Goal: Task Accomplishment & Management: Complete application form

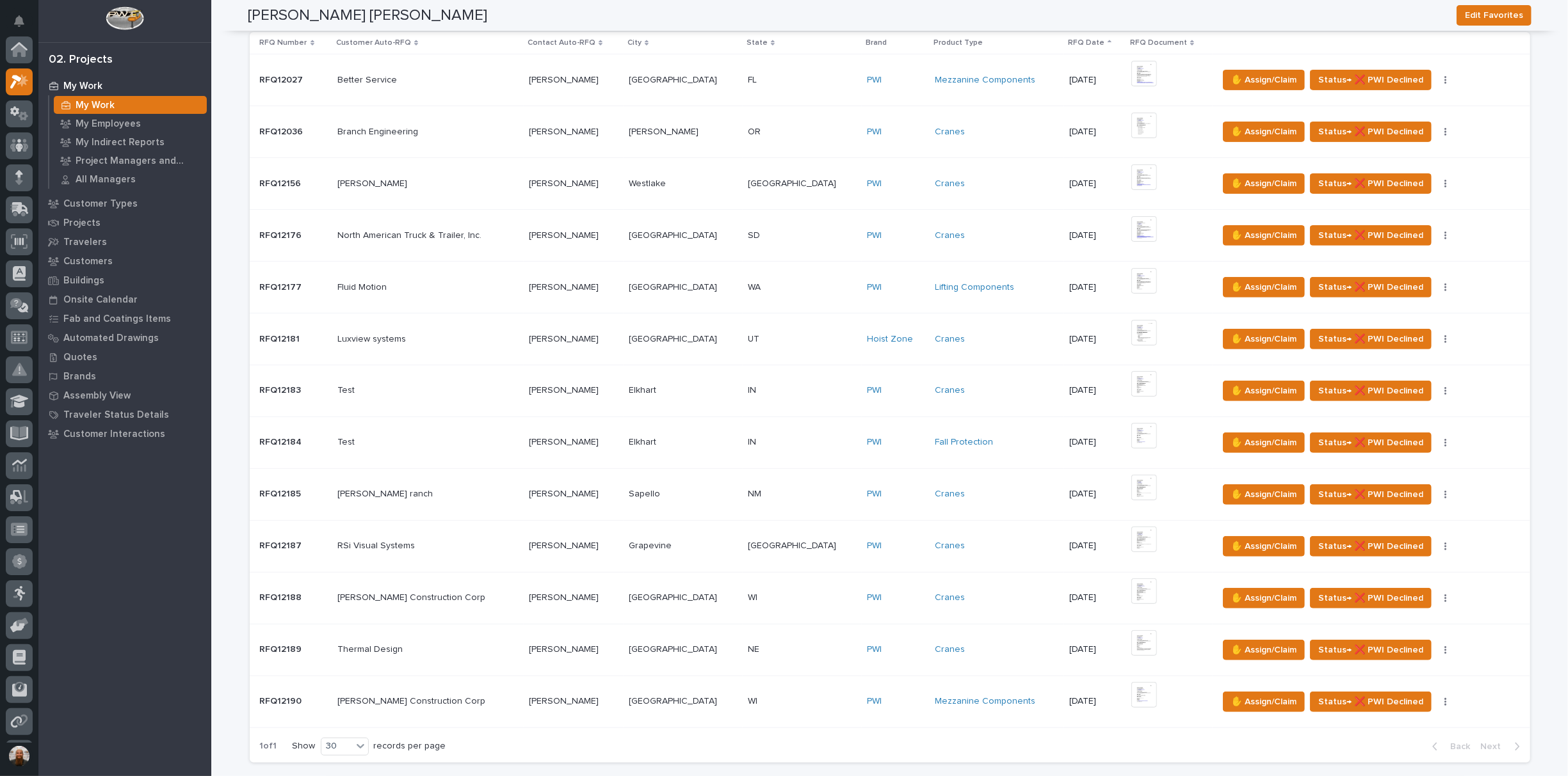
click at [41, 62] on div "02. Projects" at bounding box center [124, 56] width 173 height 27
click at [31, 52] on div at bounding box center [19, 50] width 27 height 27
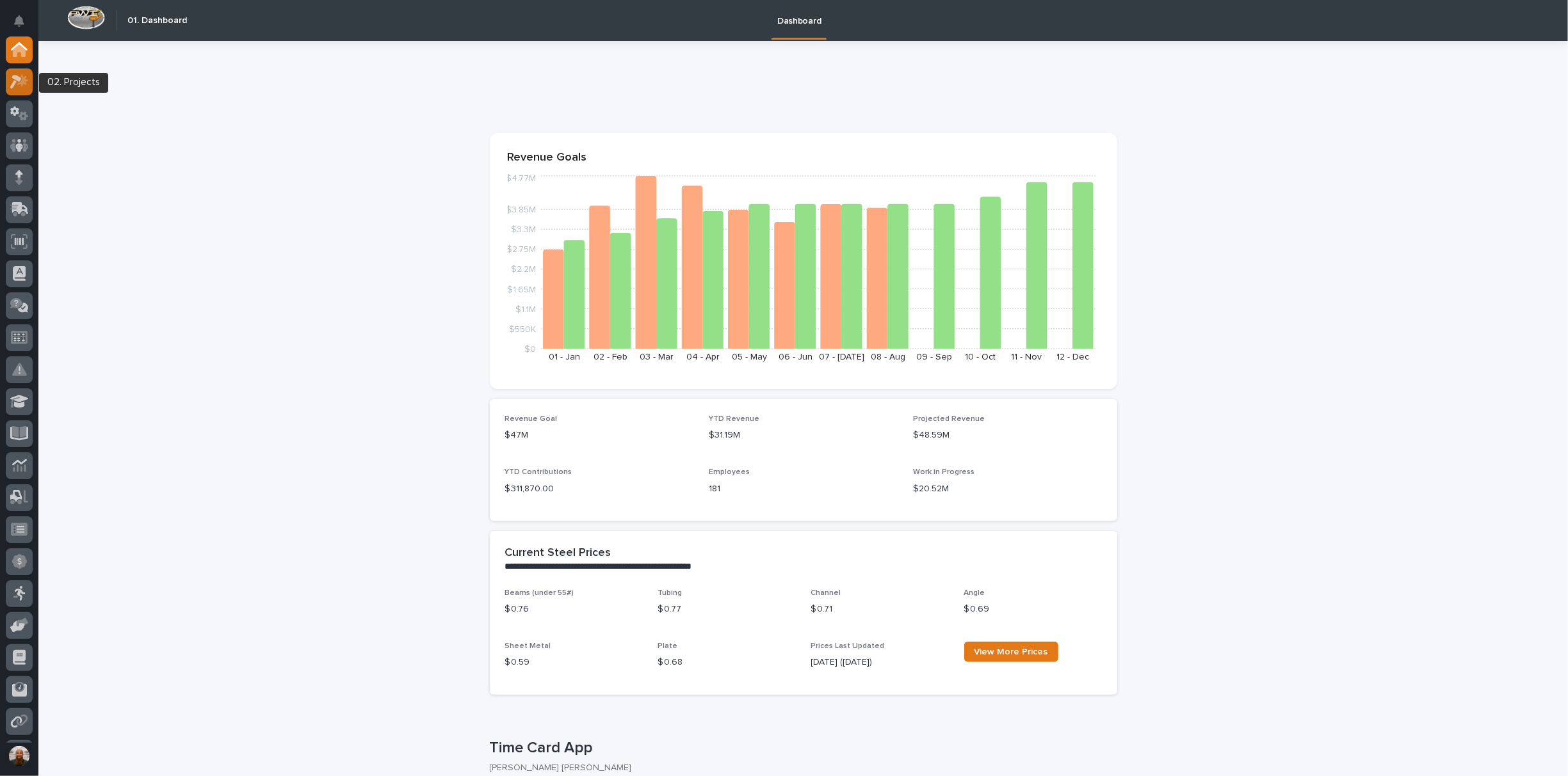
click at [23, 87] on icon at bounding box center [19, 81] width 19 height 15
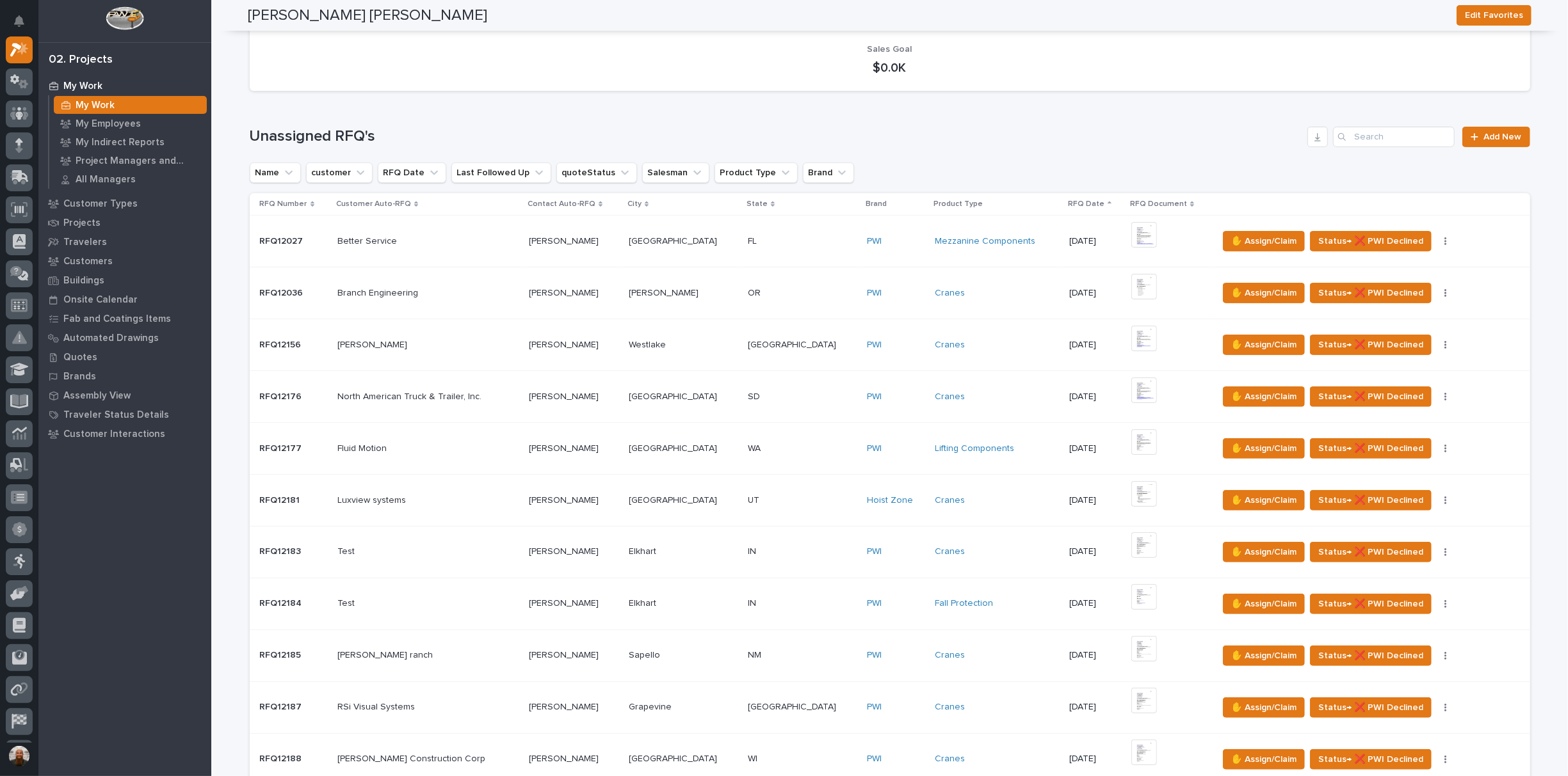
scroll to position [398, 0]
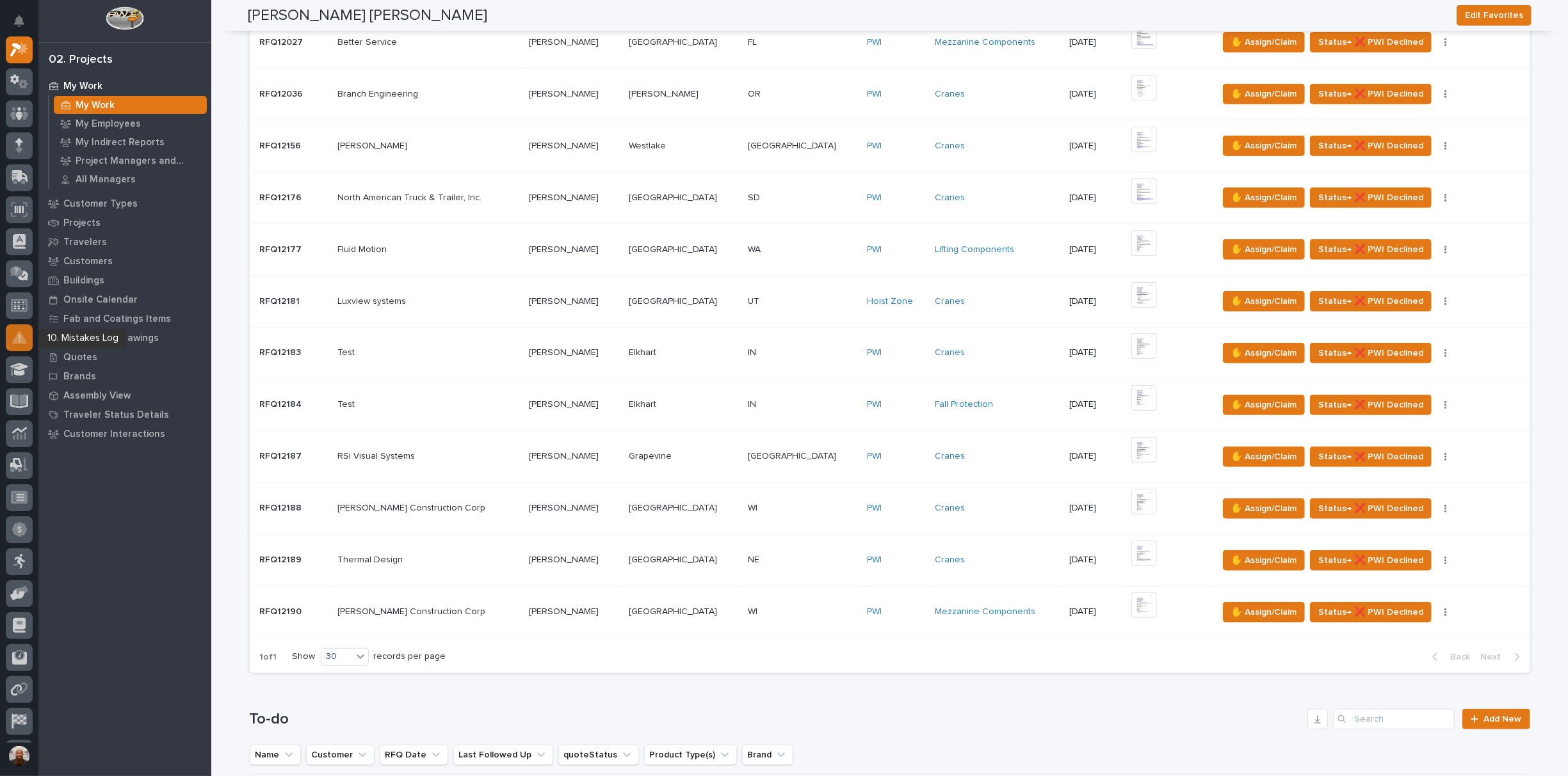
click at [13, 337] on icon at bounding box center [19, 338] width 15 height 15
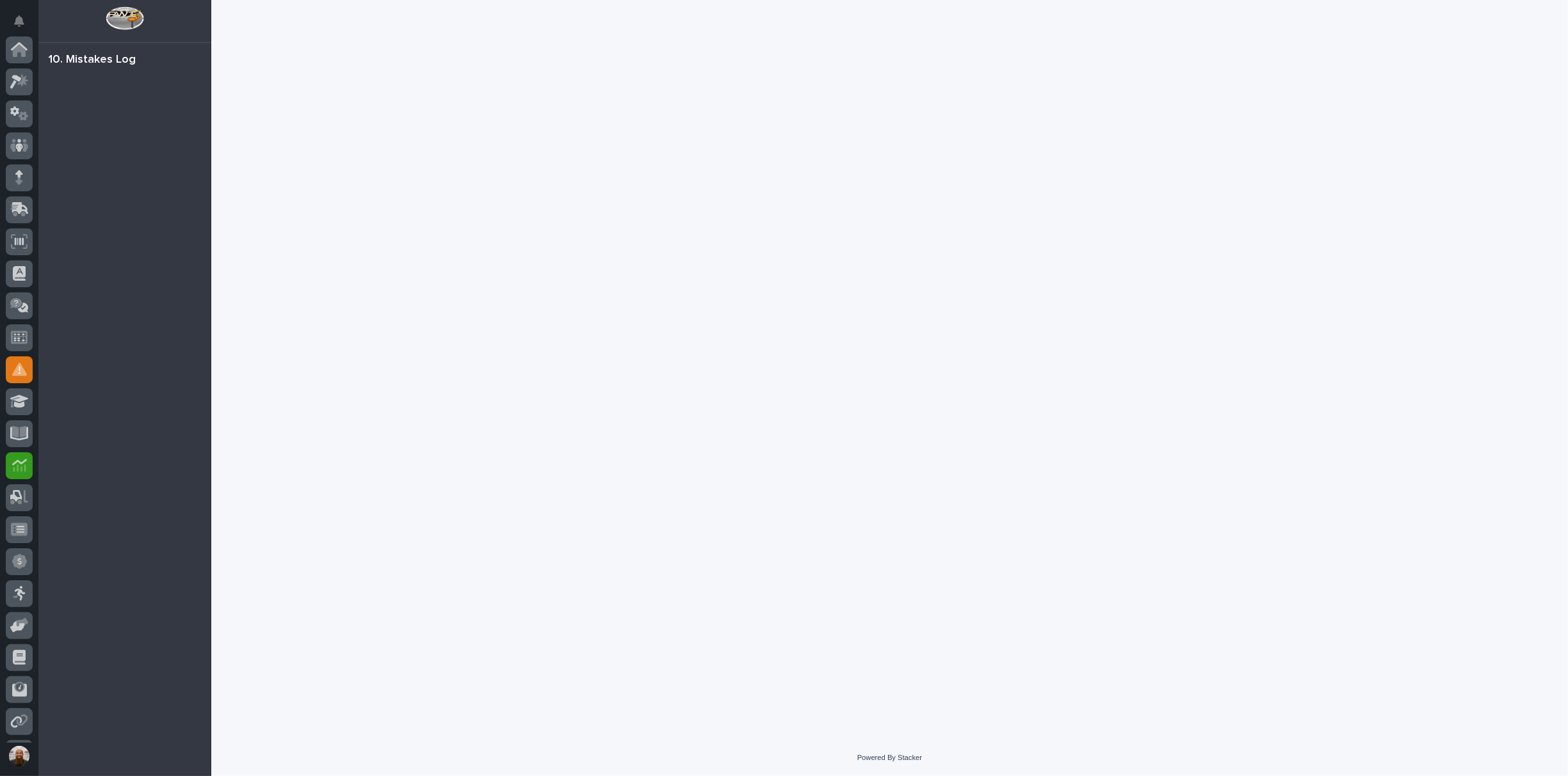
scroll to position [126, 0]
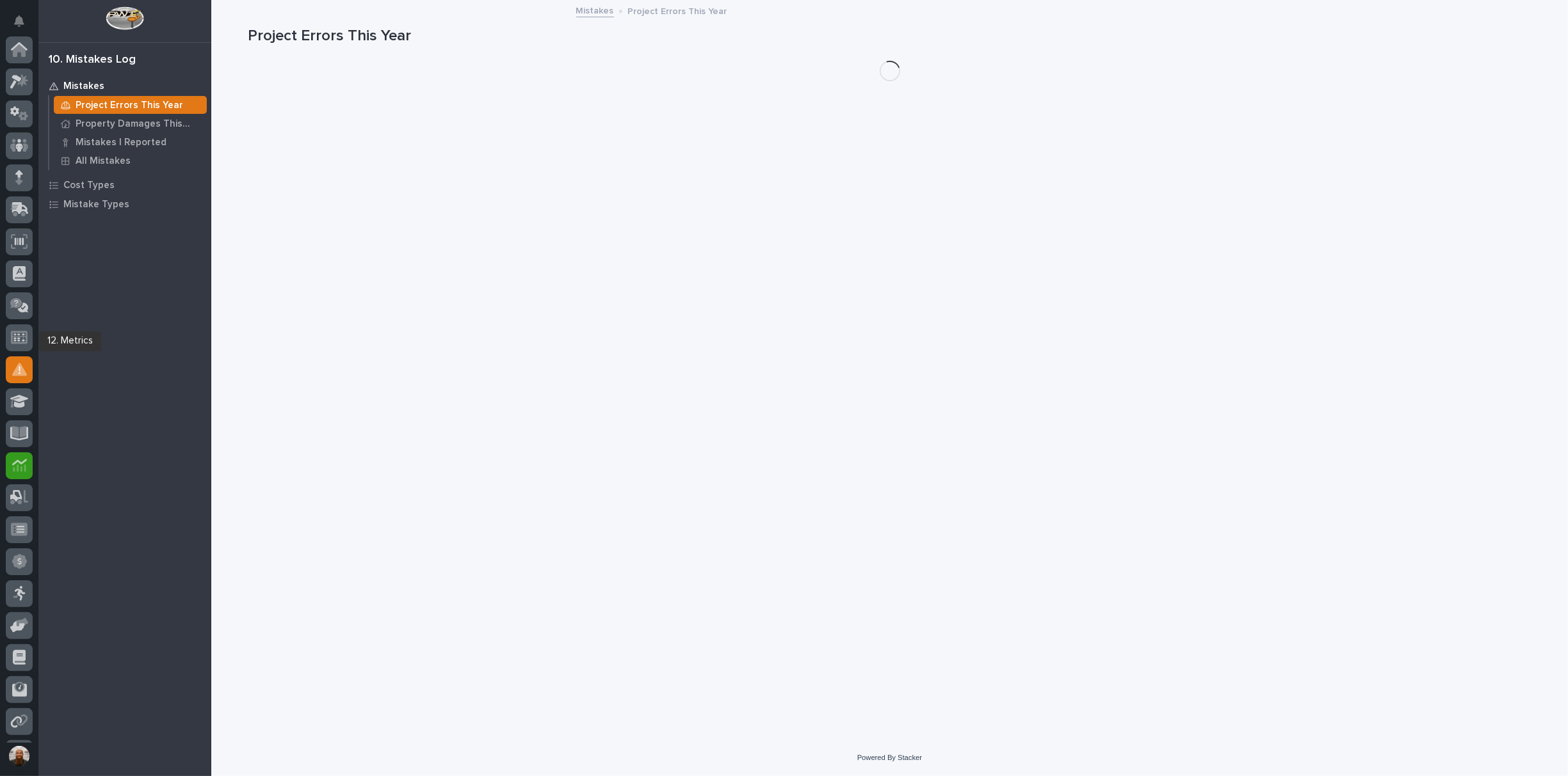
scroll to position [126, 0]
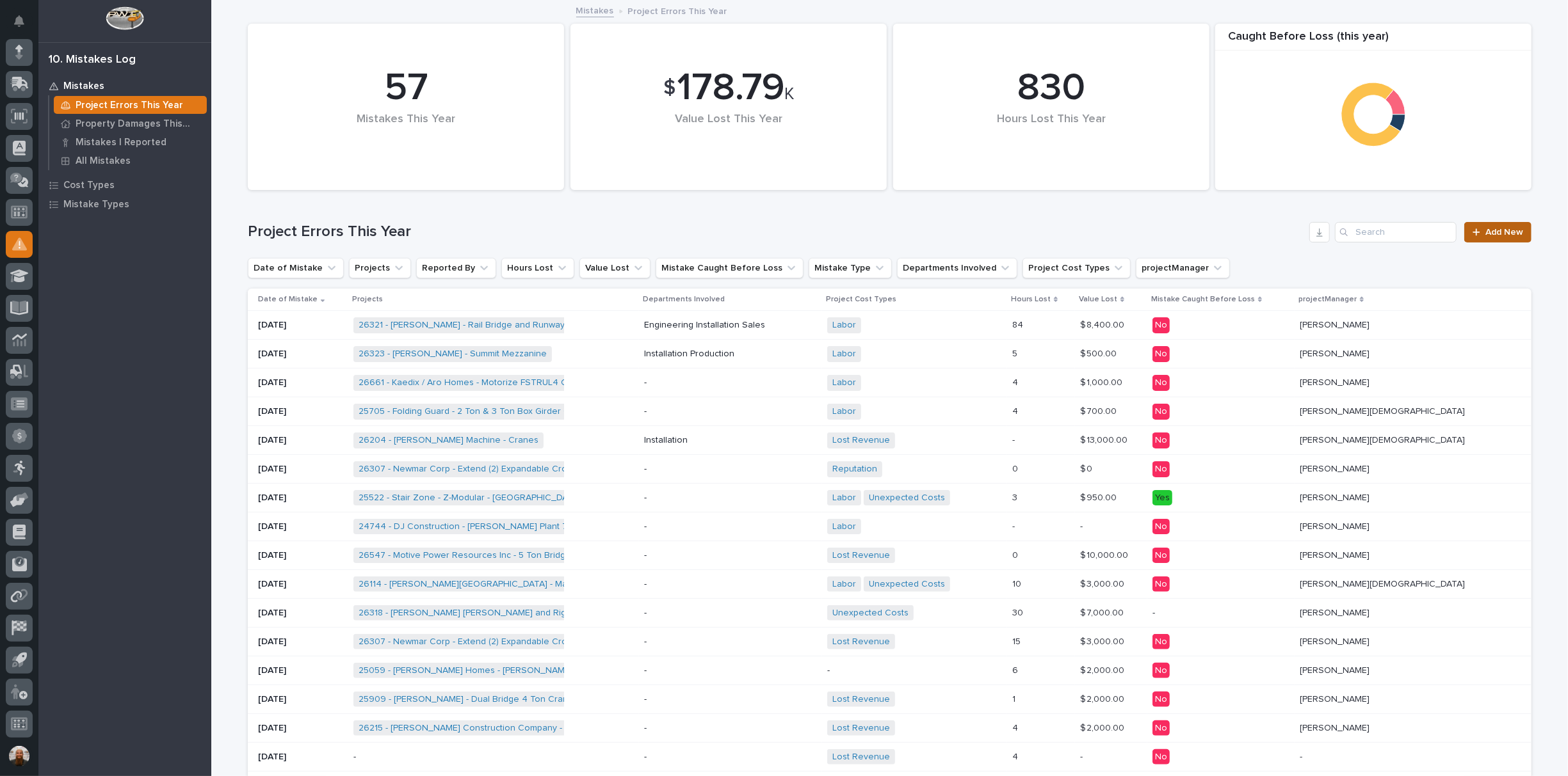
click at [1479, 238] on link "Add New" at bounding box center [1497, 232] width 67 height 21
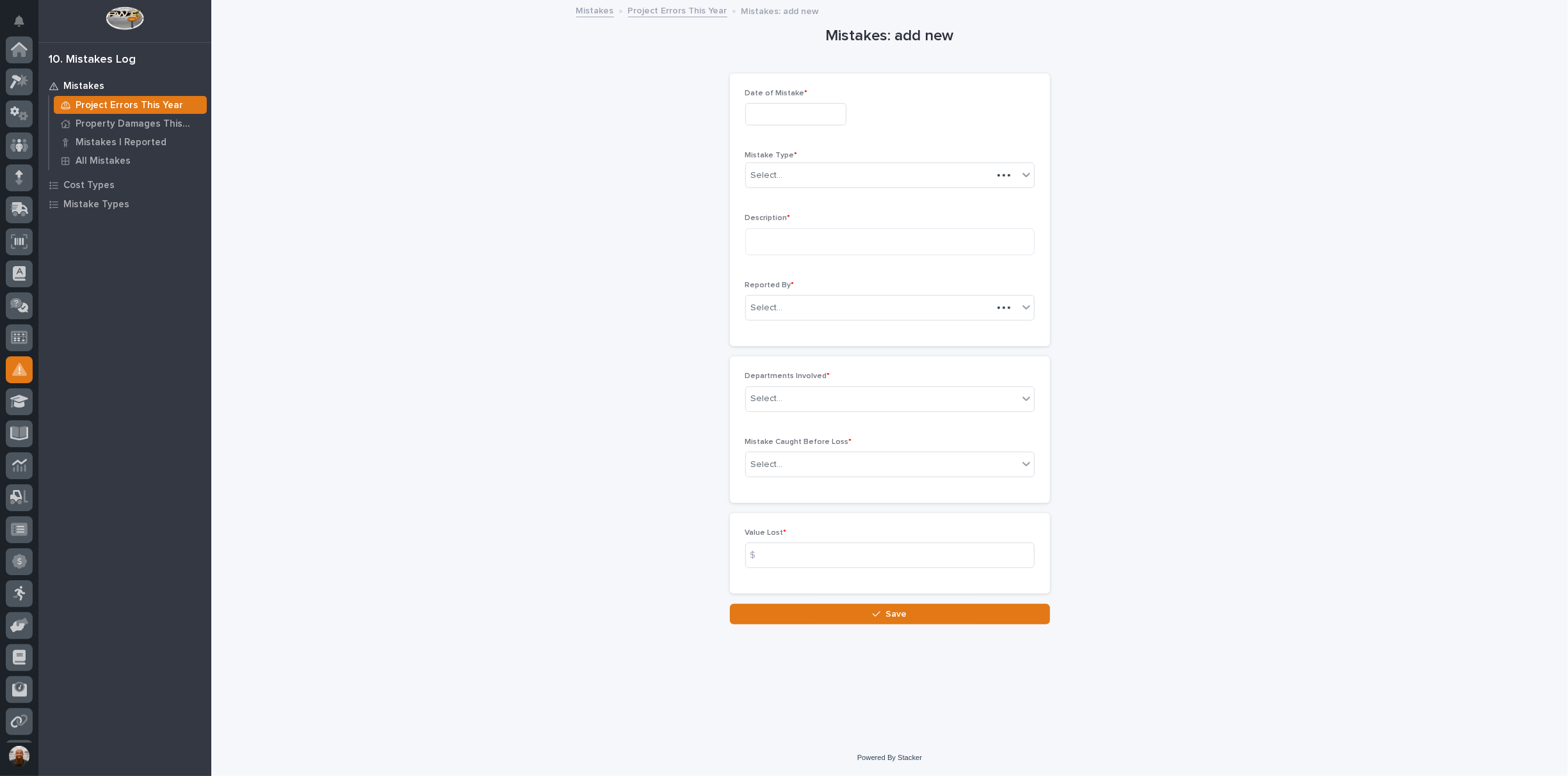
scroll to position [126, 0]
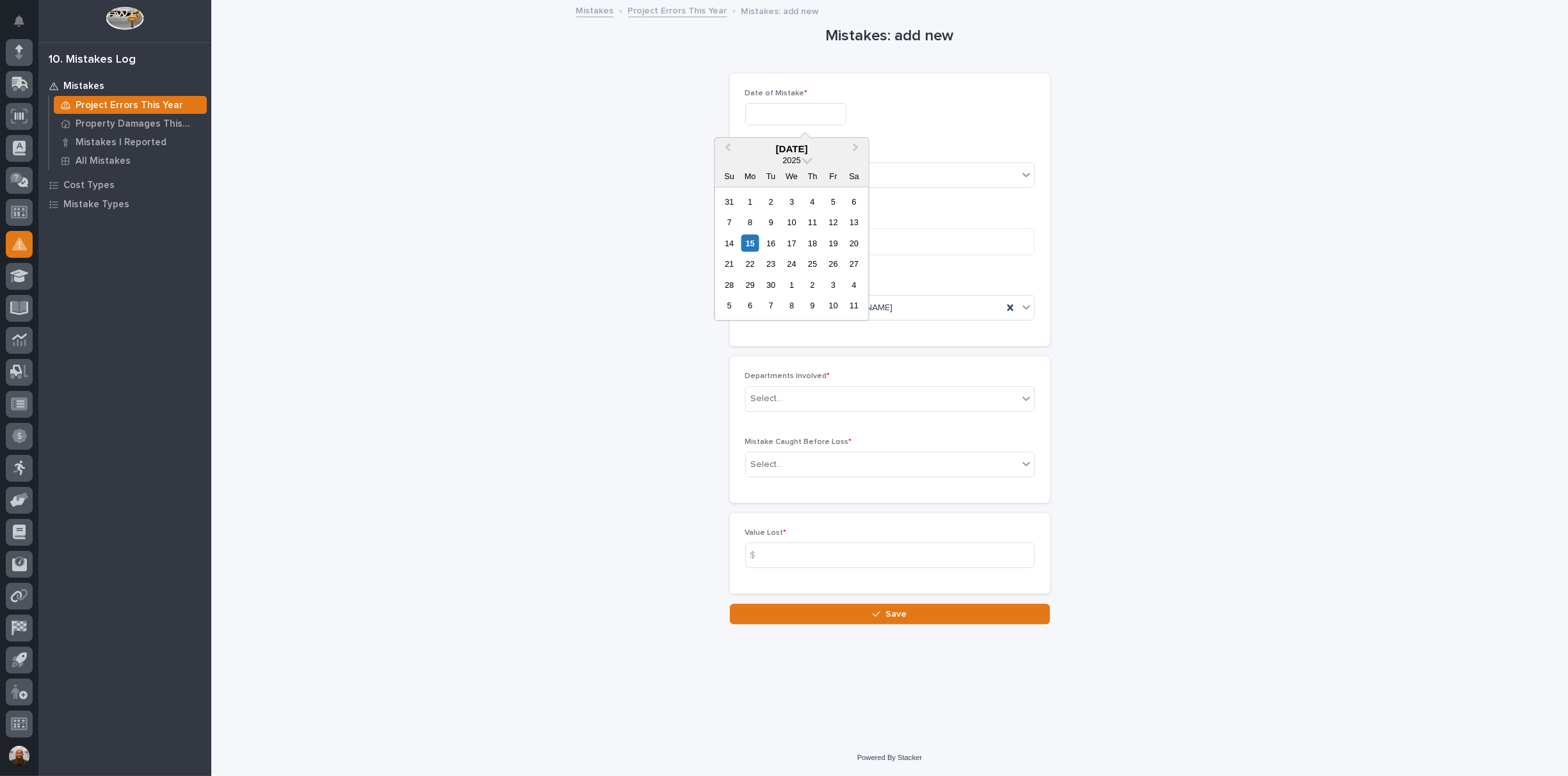
click at [751, 106] on input "text" at bounding box center [795, 114] width 101 height 22
click at [732, 149] on button "Previous Month" at bounding box center [726, 150] width 21 height 21
click at [837, 204] on div "1" at bounding box center [833, 202] width 17 height 17
type input "**********"
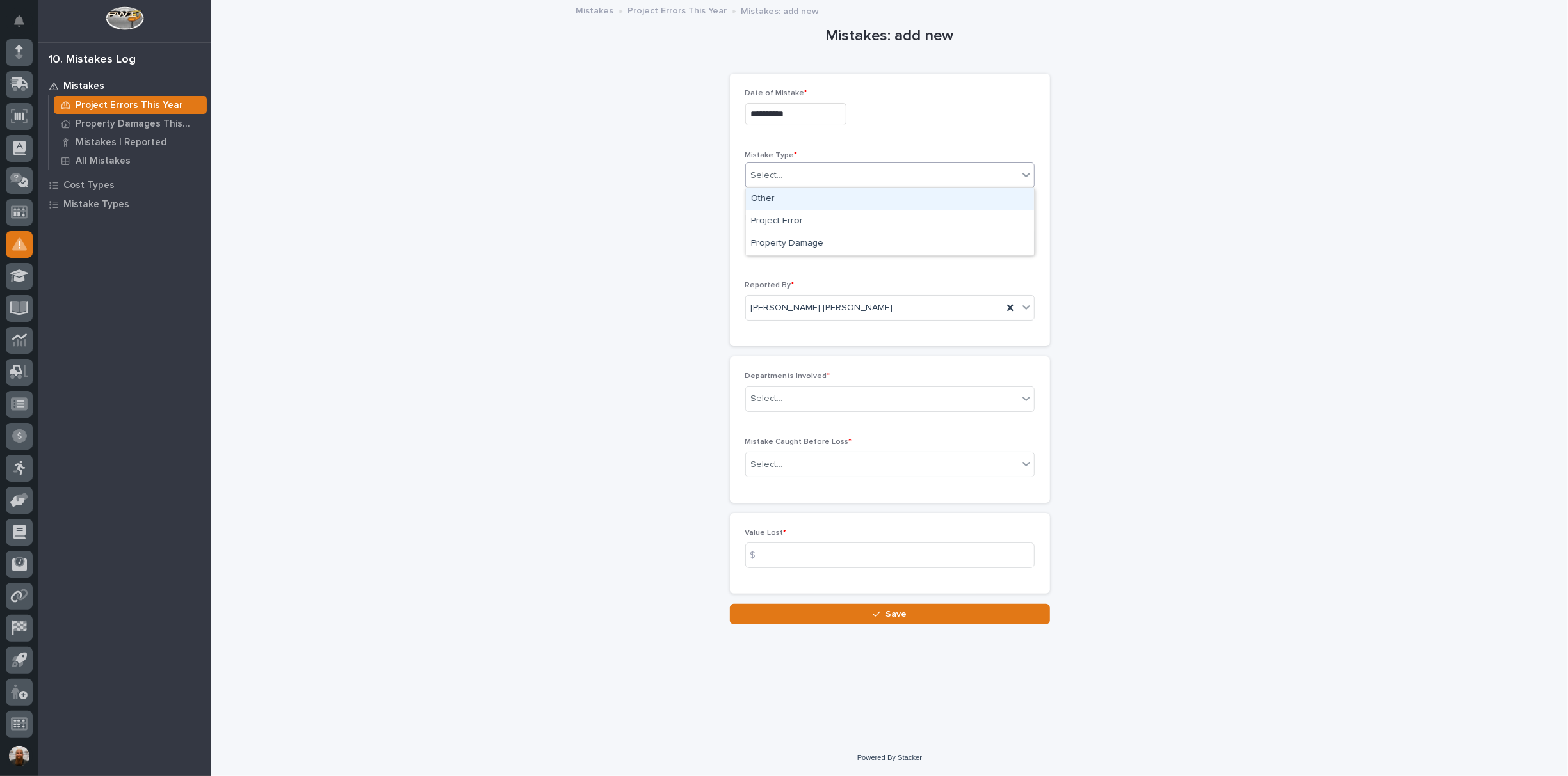
click at [804, 174] on div "Select..." at bounding box center [882, 175] width 272 height 21
click at [803, 199] on div "Other" at bounding box center [890, 199] width 288 height 22
click at [795, 242] on textarea at bounding box center [890, 242] width 290 height 27
type textarea "**********"
click at [803, 388] on div "Select..." at bounding box center [882, 398] width 272 height 21
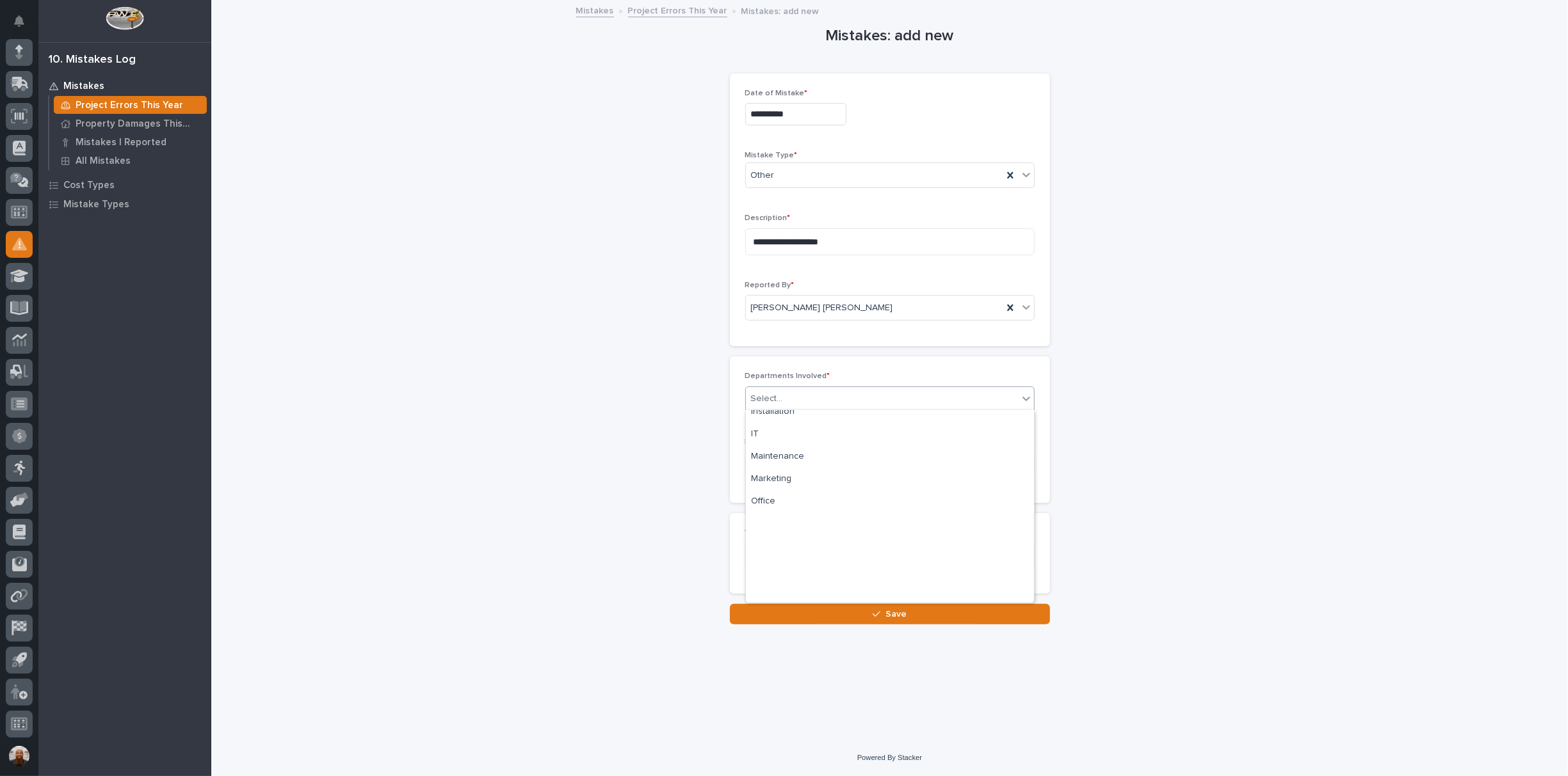
scroll to position [0, 0]
click at [840, 467] on div "Engineering" at bounding box center [890, 466] width 288 height 22
click at [913, 393] on div "Engineering" at bounding box center [874, 398] width 257 height 22
click at [878, 467] on div "Executive" at bounding box center [890, 466] width 288 height 22
click at [872, 463] on div "Select..." at bounding box center [882, 464] width 272 height 21
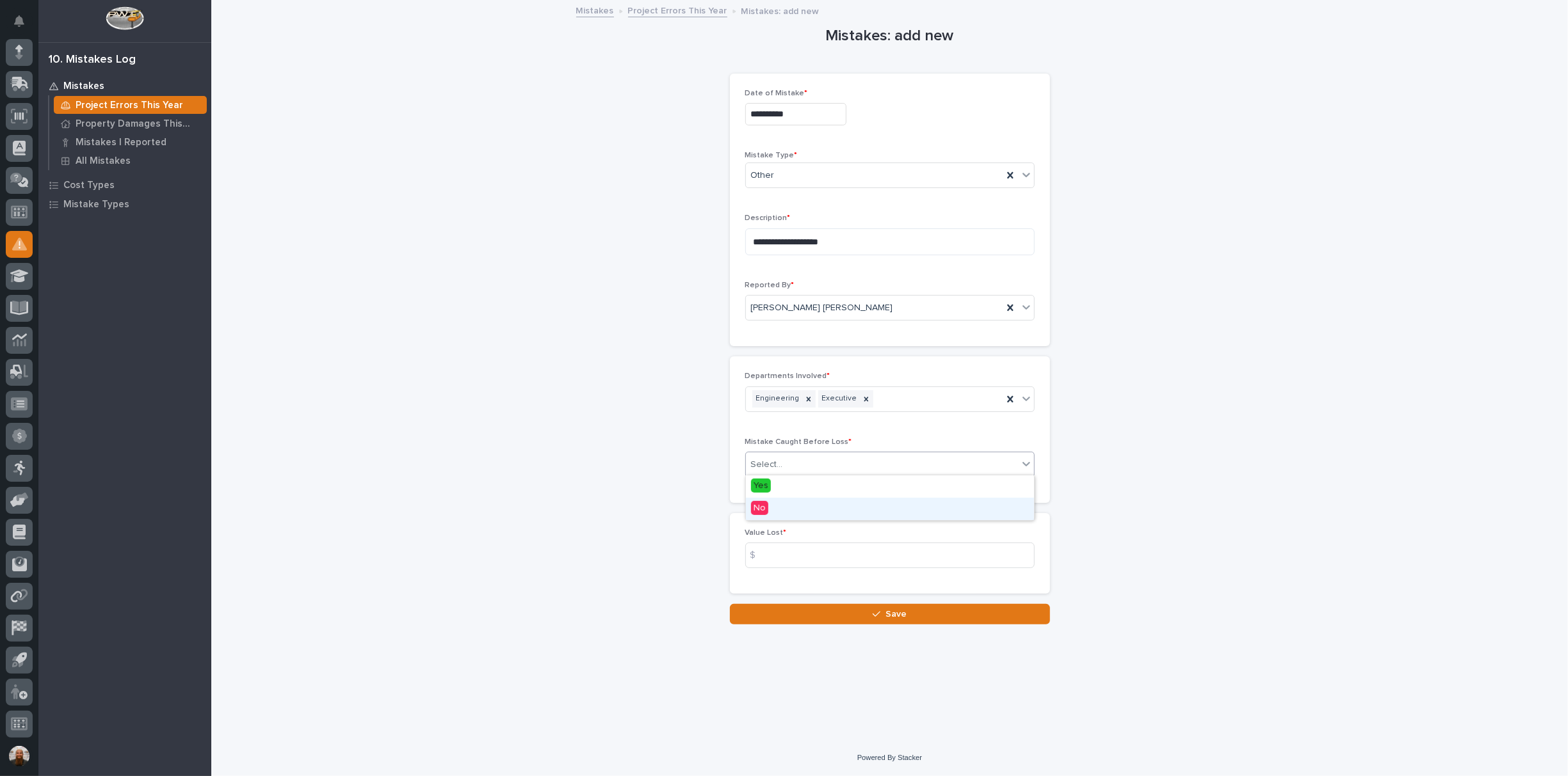
click at [836, 510] on div "No" at bounding box center [890, 509] width 288 height 22
click at [791, 555] on input at bounding box center [890, 556] width 290 height 26
click at [367, 418] on div "**********" at bounding box center [889, 313] width 1283 height 624
drag, startPoint x: 818, startPoint y: 556, endPoint x: 644, endPoint y: 548, distance: 174.2
click at [644, 548] on div "**********" at bounding box center [889, 313] width 1283 height 624
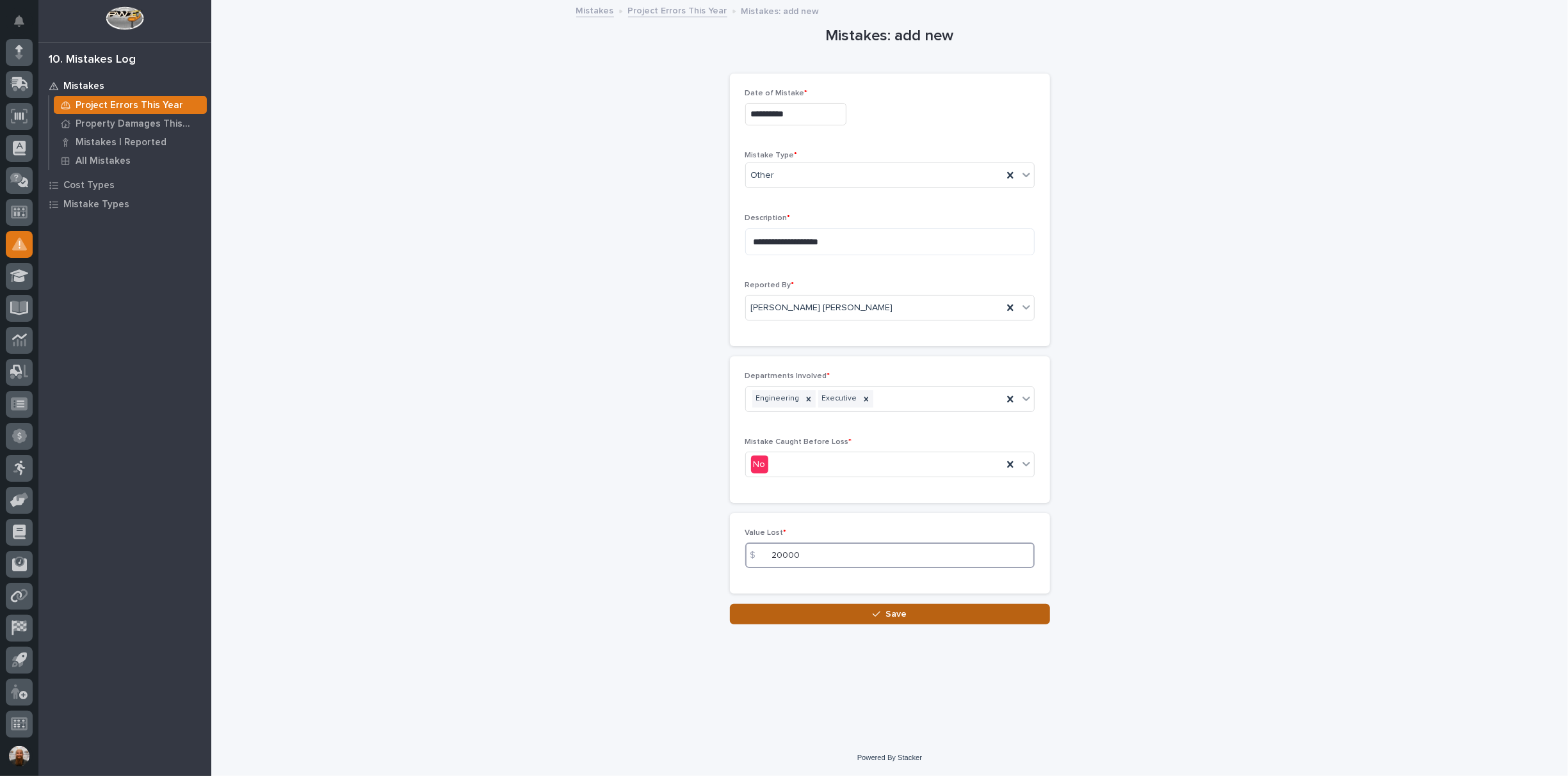
type input "20000"
click at [908, 614] on button "Save" at bounding box center [890, 614] width 320 height 21
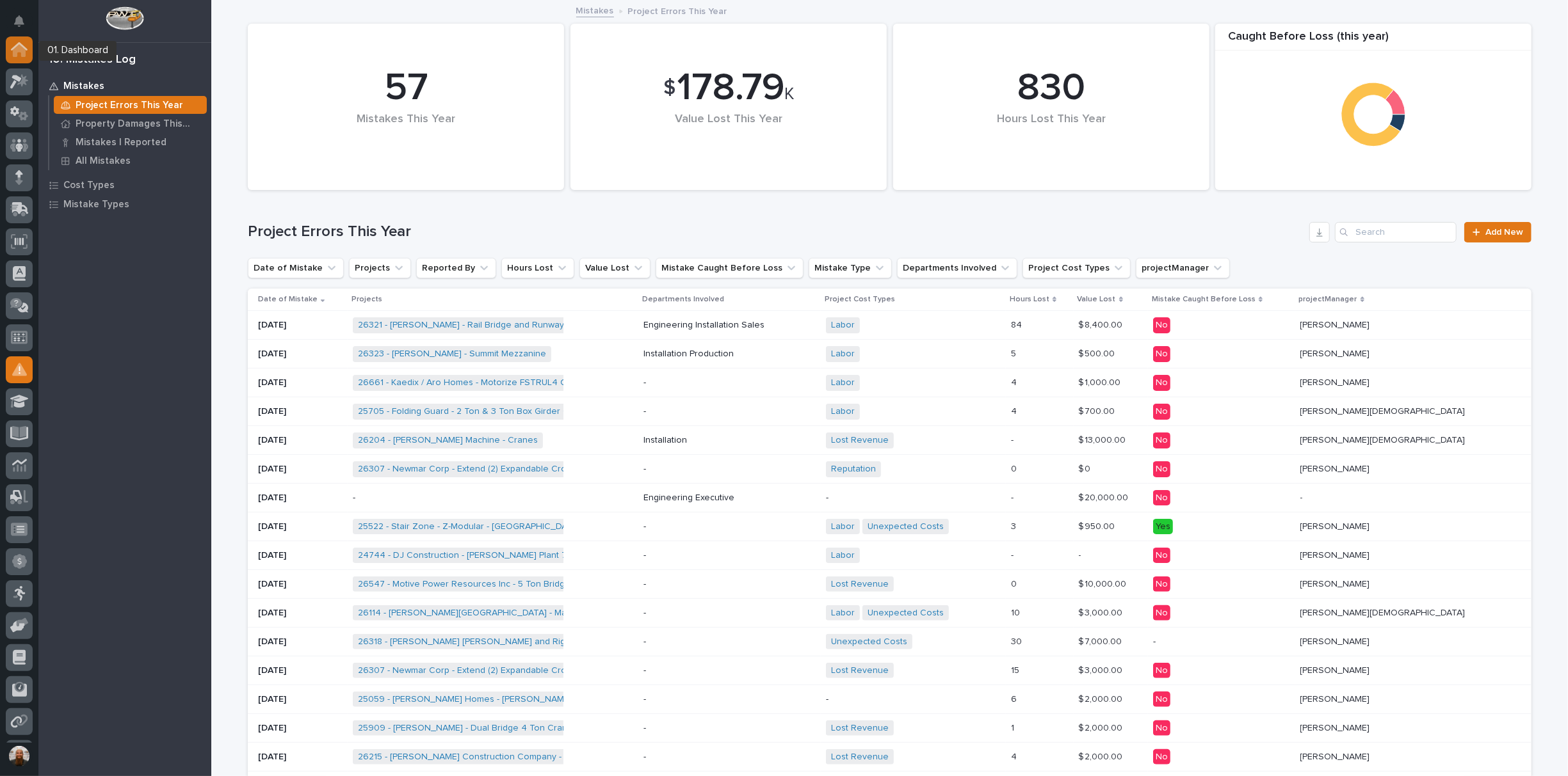
click at [26, 50] on icon at bounding box center [19, 46] width 17 height 8
